Goal: Task Accomplishment & Management: Manage account settings

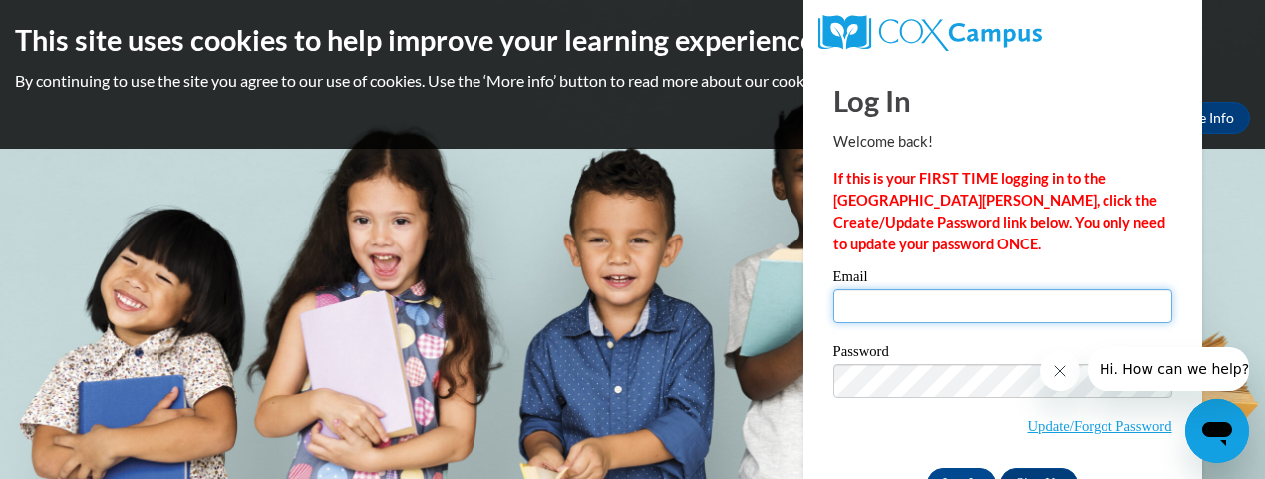
click at [1081, 301] on input "Email" at bounding box center [1003, 306] width 339 height 34
type input "[EMAIL_ADDRESS][DOMAIN_NAME]"
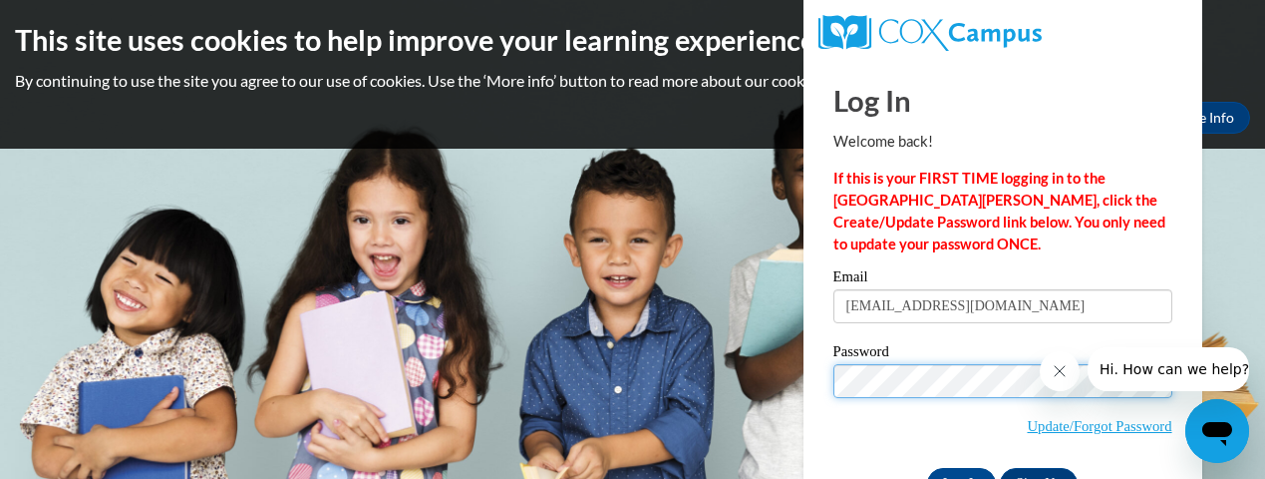
click at [927, 468] on input "Log In" at bounding box center [962, 484] width 70 height 32
